Goal: Information Seeking & Learning: Learn about a topic

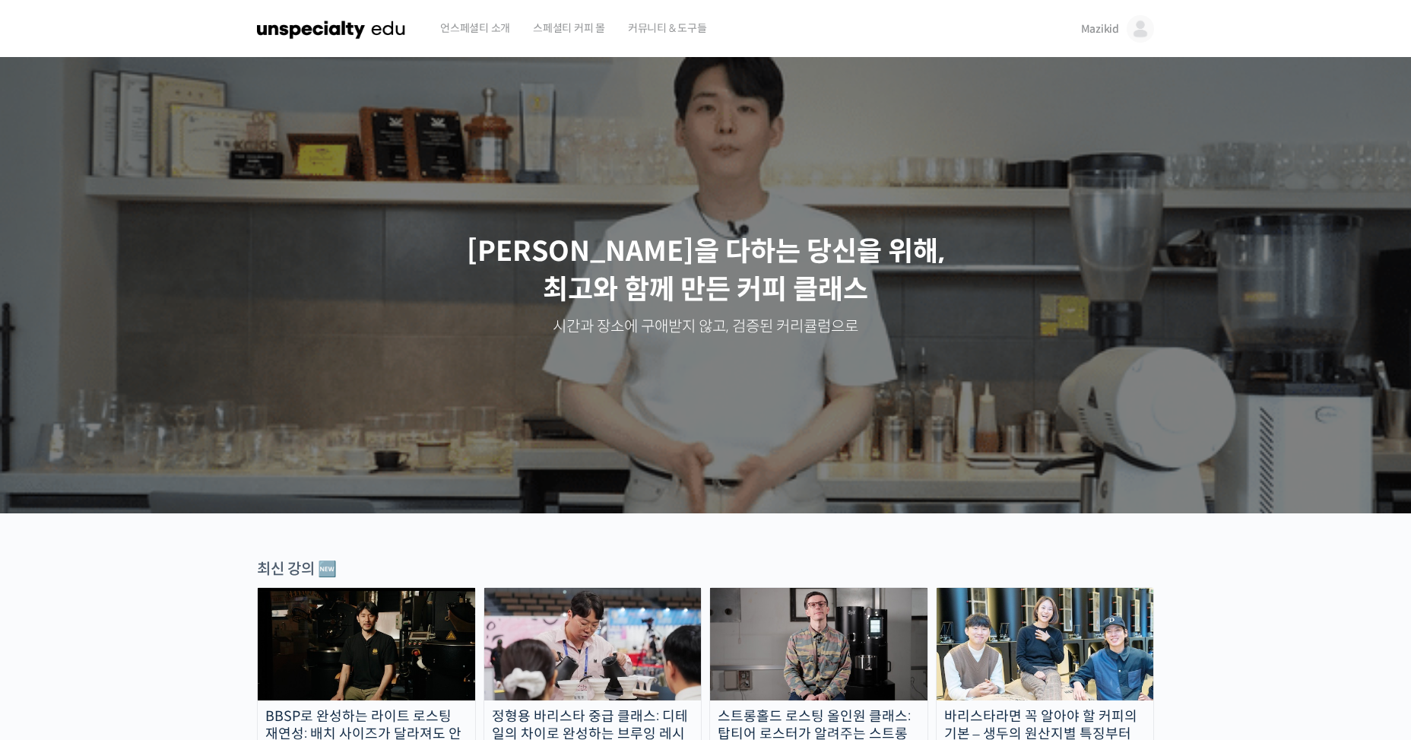
click at [1134, 27] on img at bounding box center [1140, 28] width 27 height 27
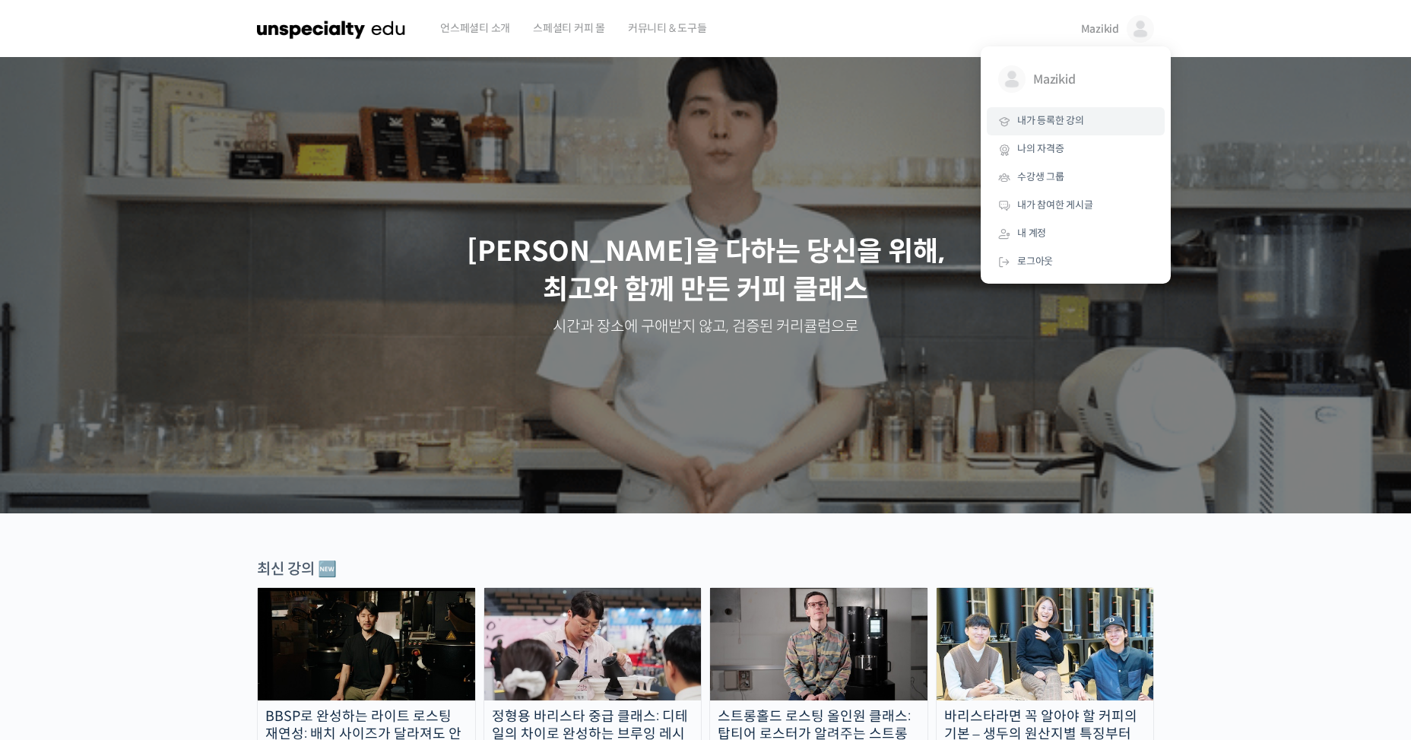
click at [1068, 123] on span "내가 등록한 강의" at bounding box center [1050, 120] width 67 height 13
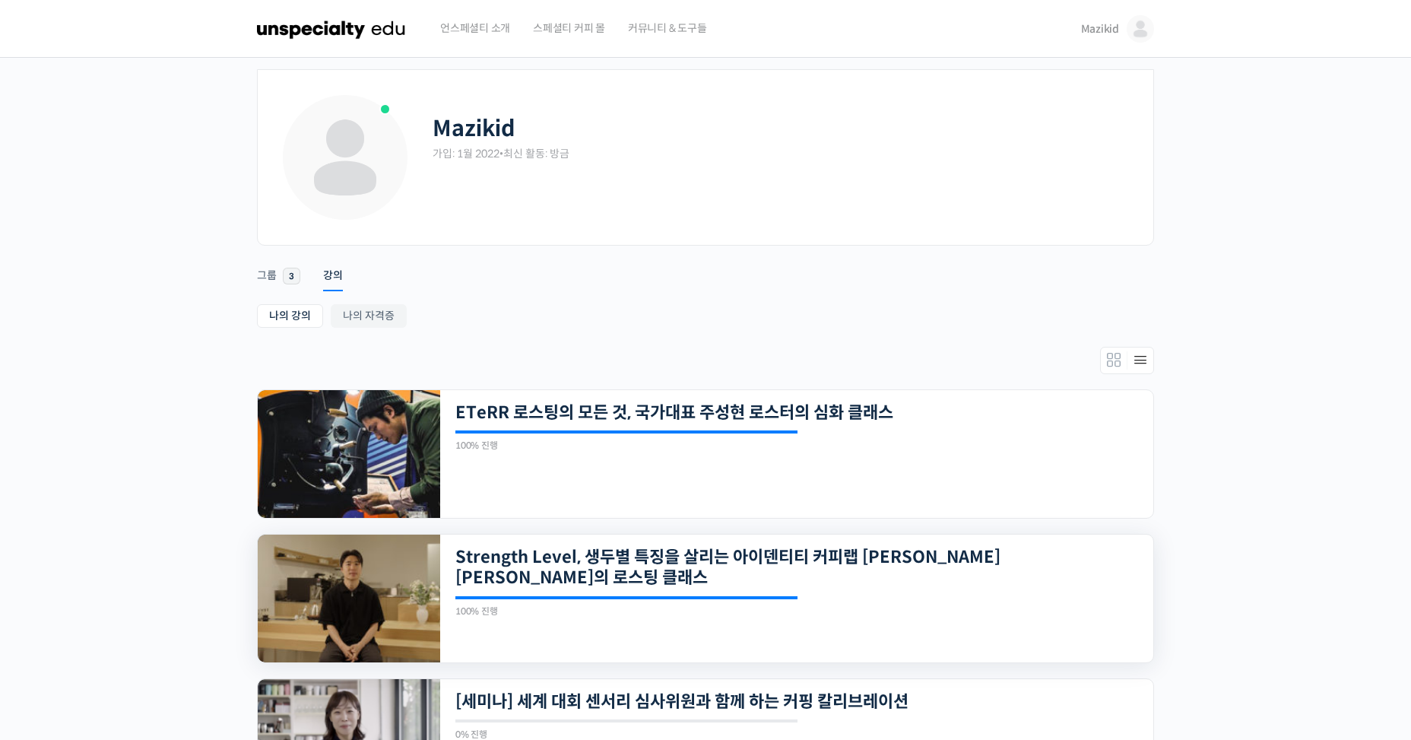
click at [401, 605] on img at bounding box center [349, 599] width 182 height 128
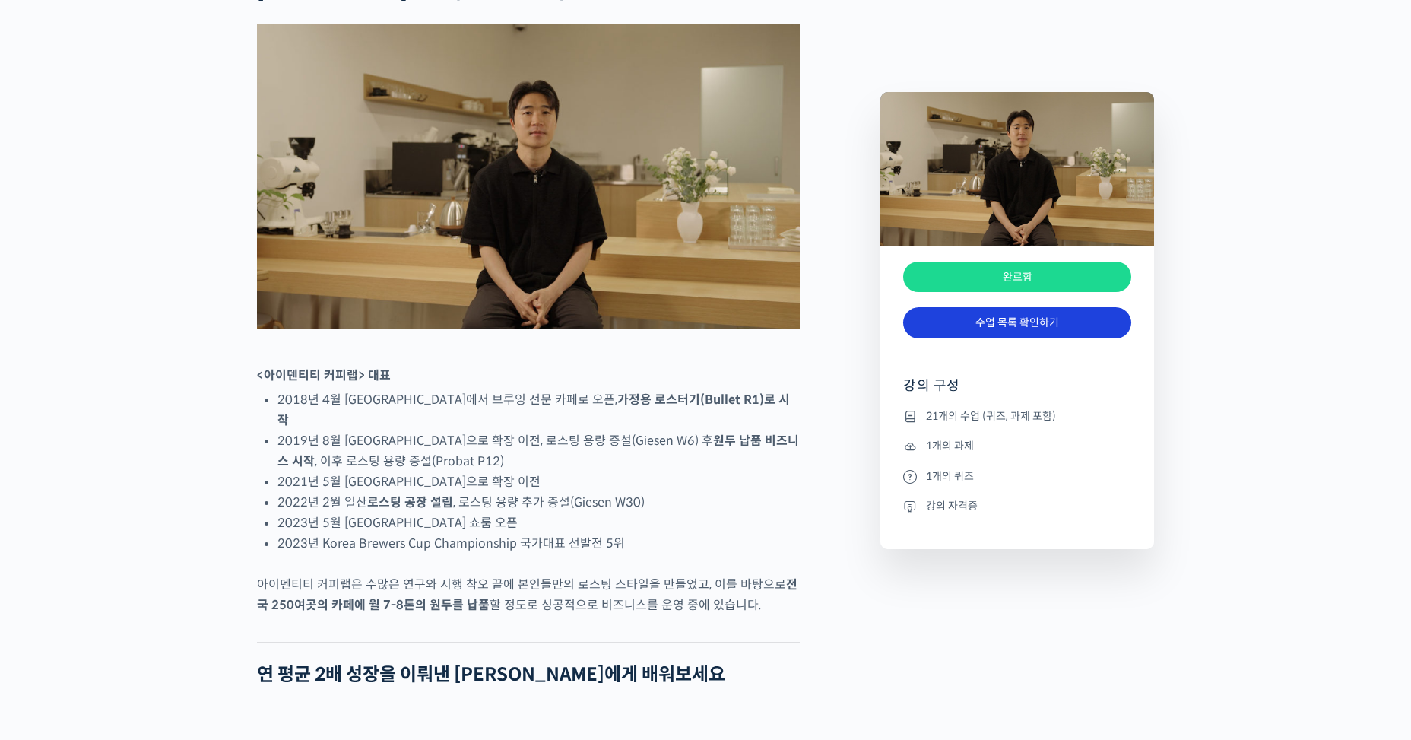
click at [1032, 333] on link "수업 목록 확인하기" at bounding box center [1017, 322] width 228 height 31
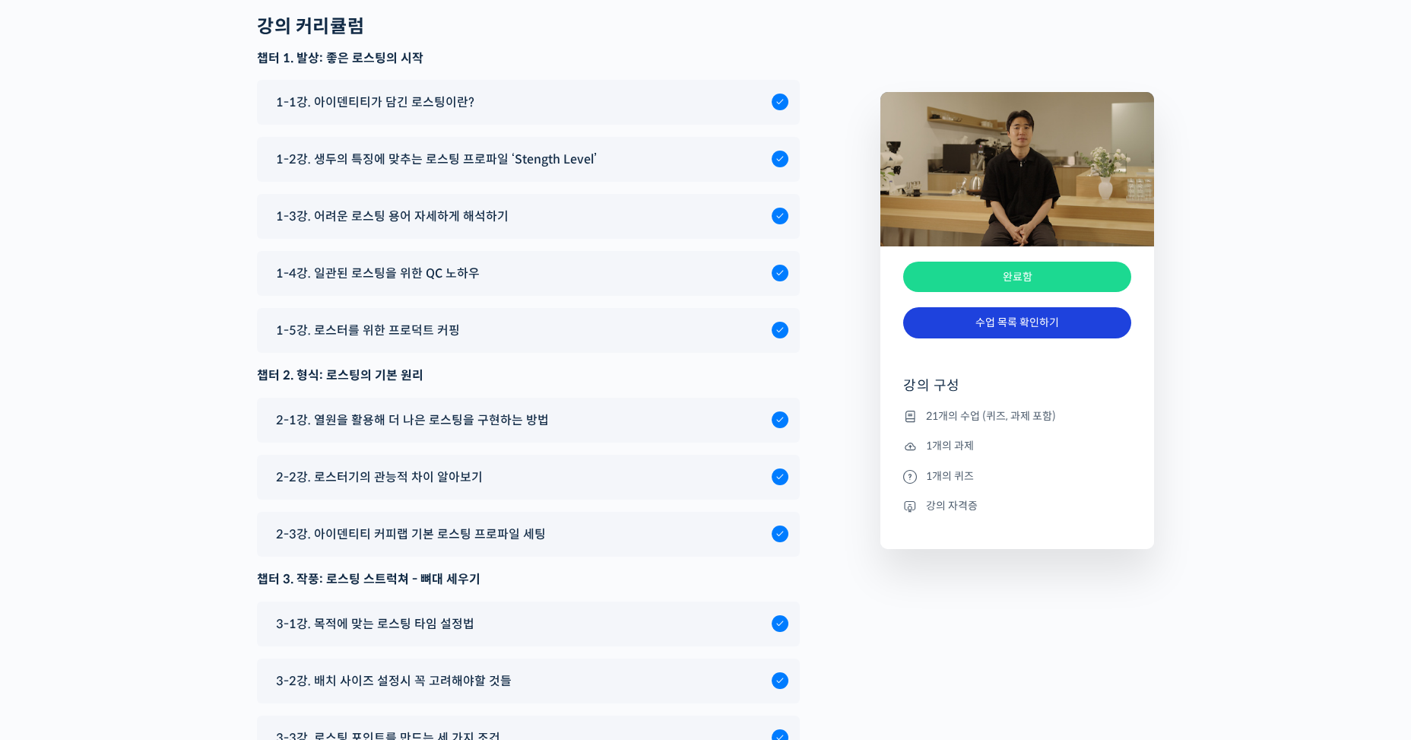
scroll to position [8040, 0]
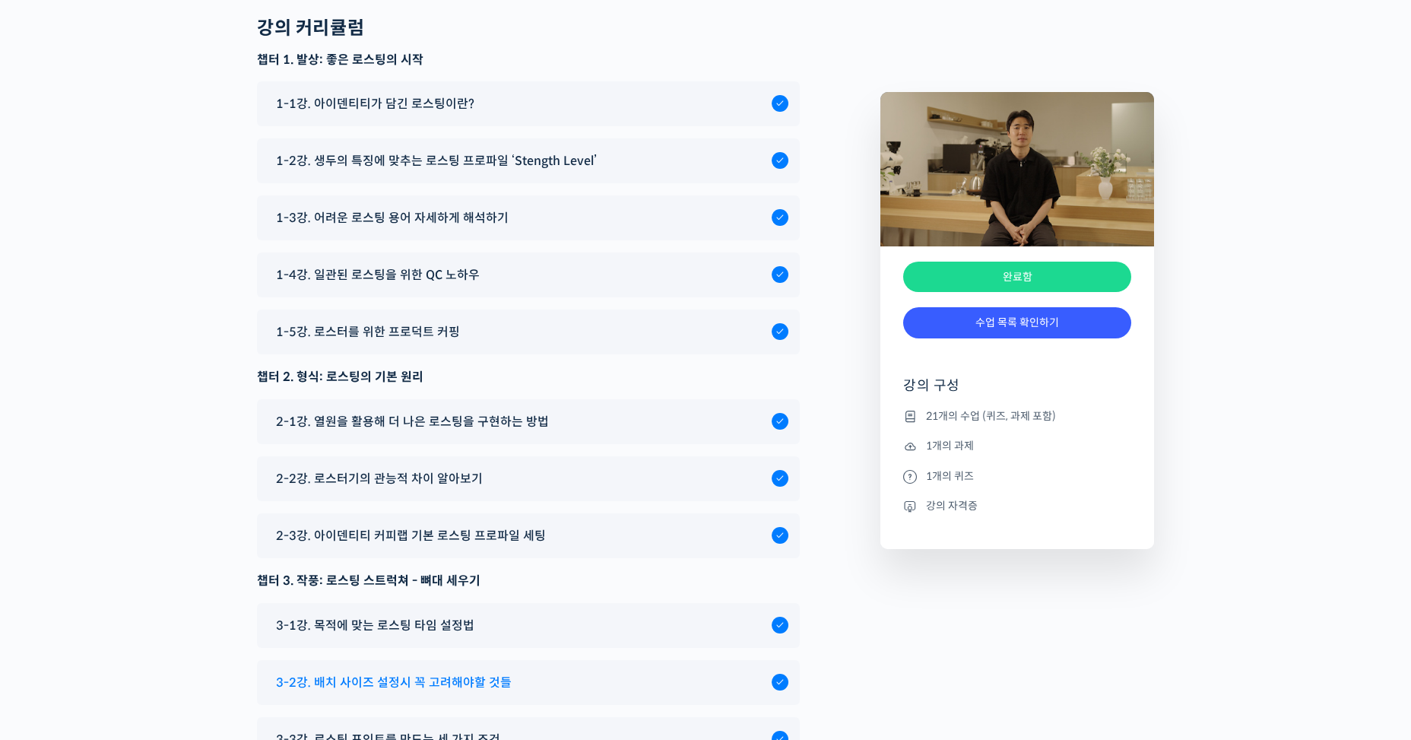
click at [677, 672] on div "3-2강. 배치 사이즈 설정시 꼭 고려해야할 것들" at bounding box center [519, 682] width 503 height 21
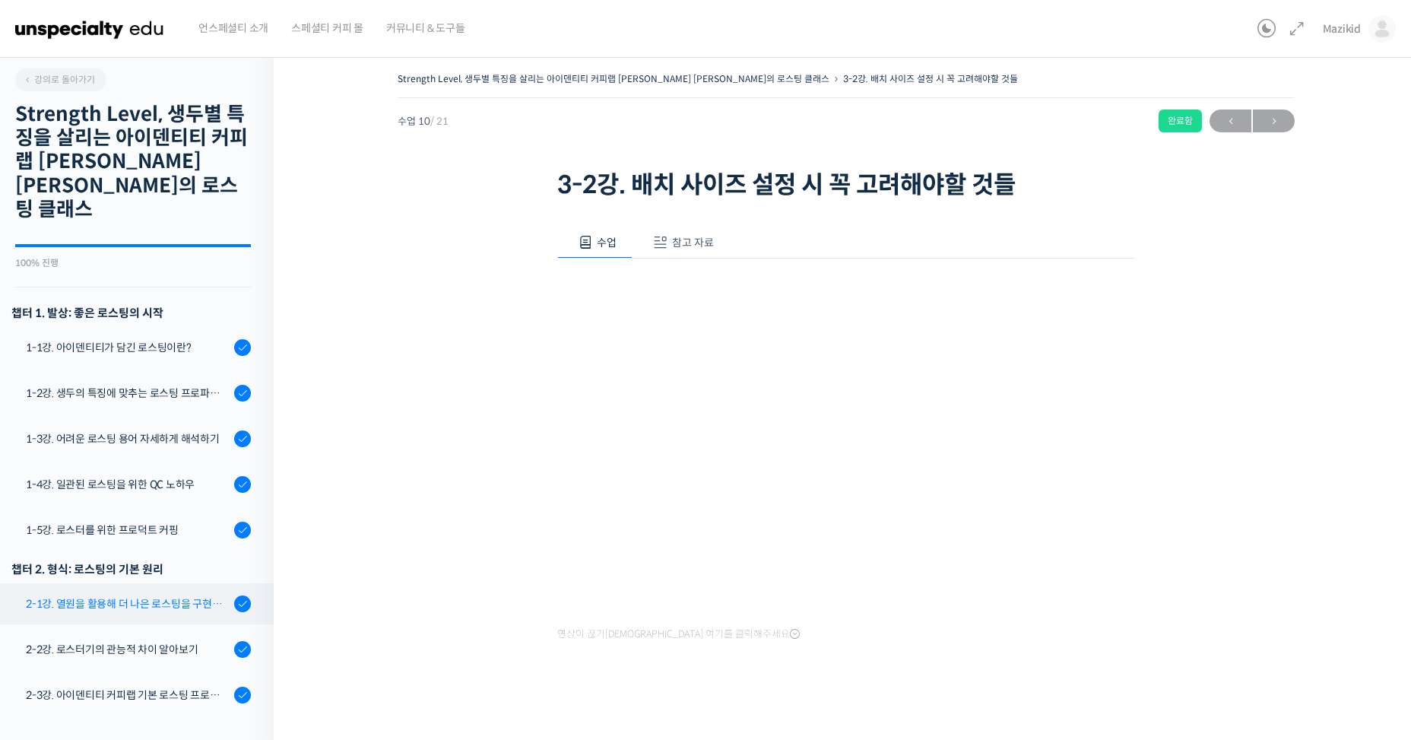
click at [141, 595] on div "2-1강. 열원을 활용해 더 나은 로스팅을 구현하는 방법" at bounding box center [128, 603] width 204 height 17
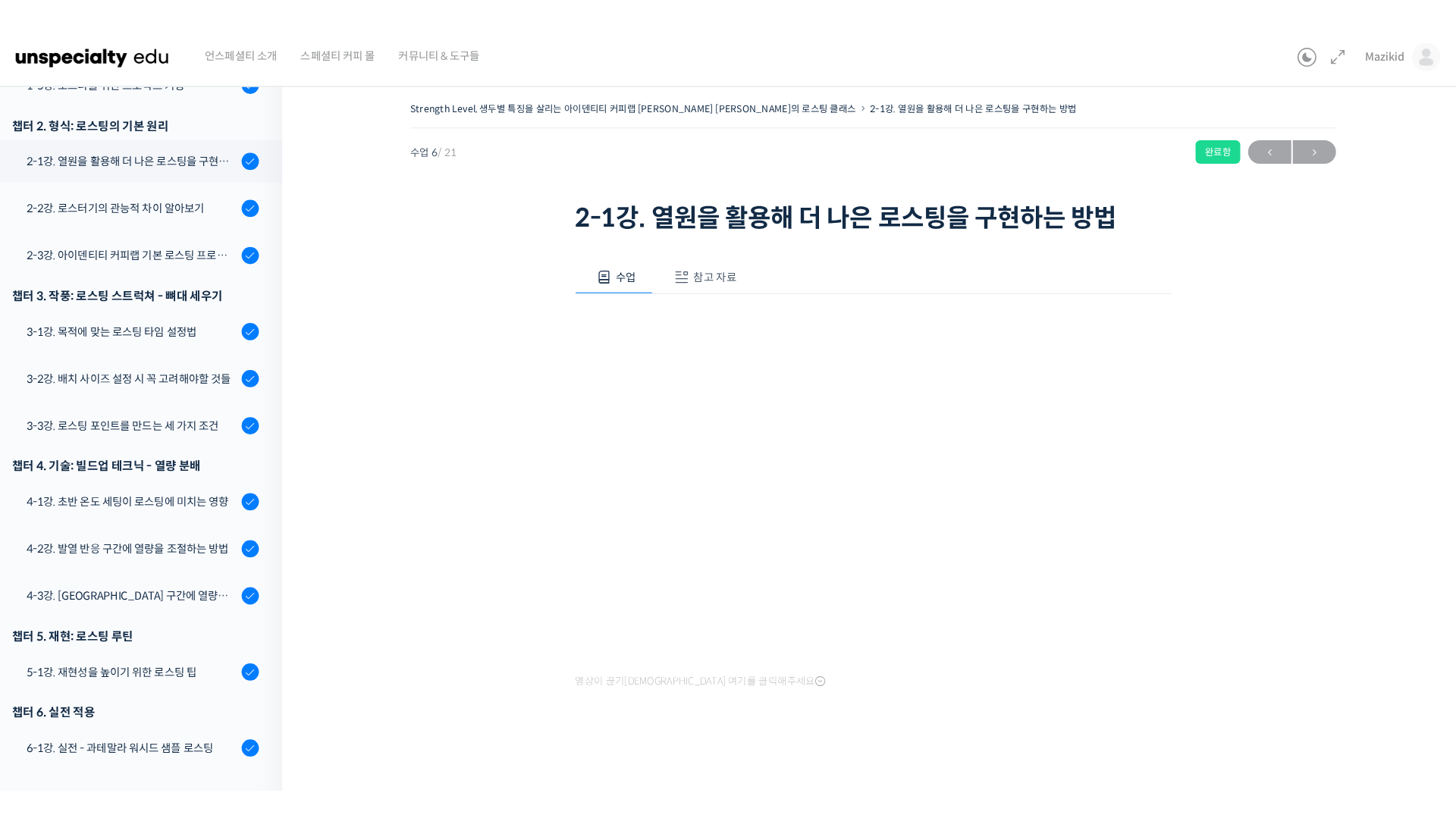
scroll to position [473, 0]
